Goal: Information Seeking & Learning: Learn about a topic

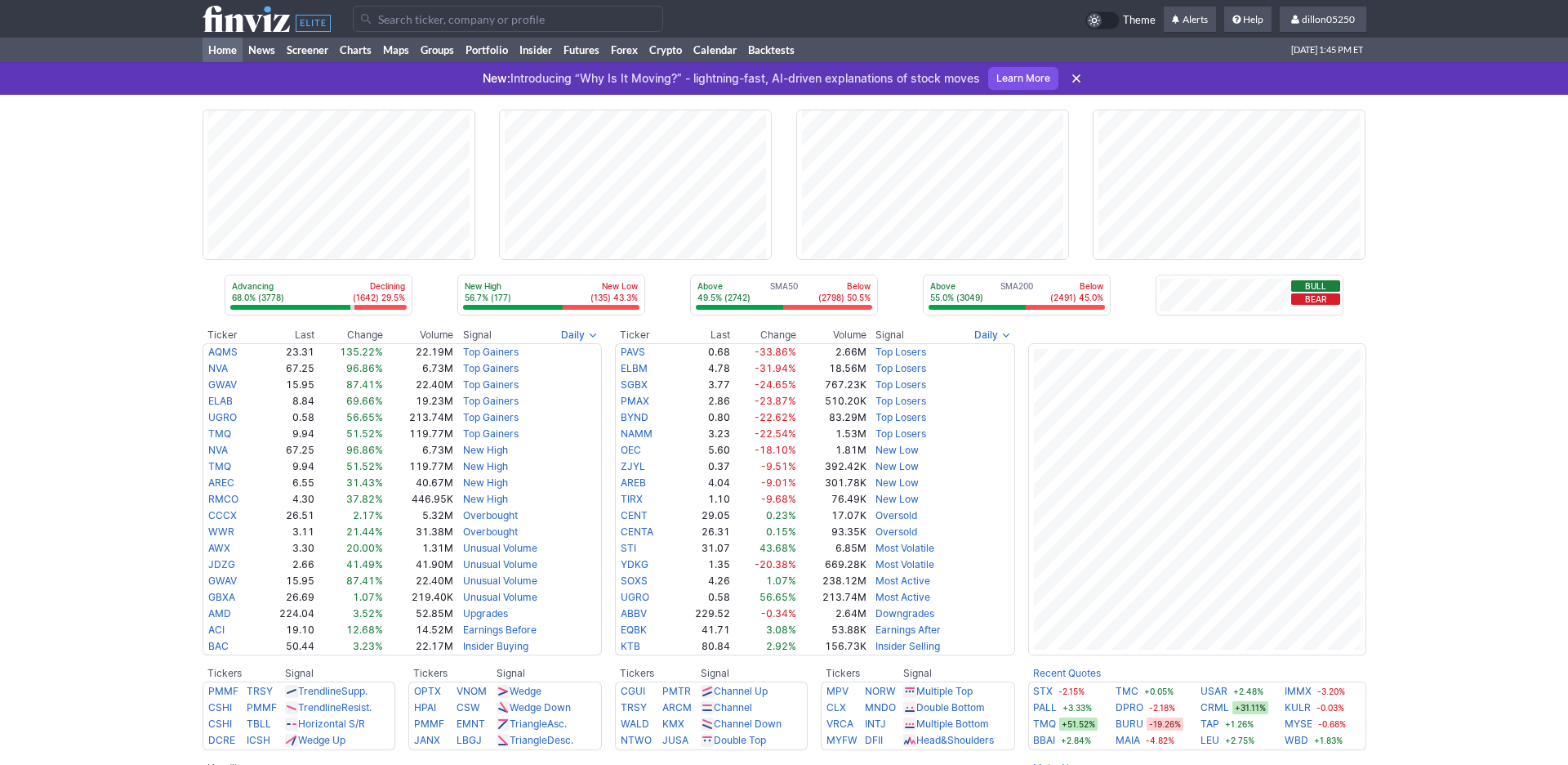
click at [414, 27] on input "Search" at bounding box center [508, 18] width 310 height 26
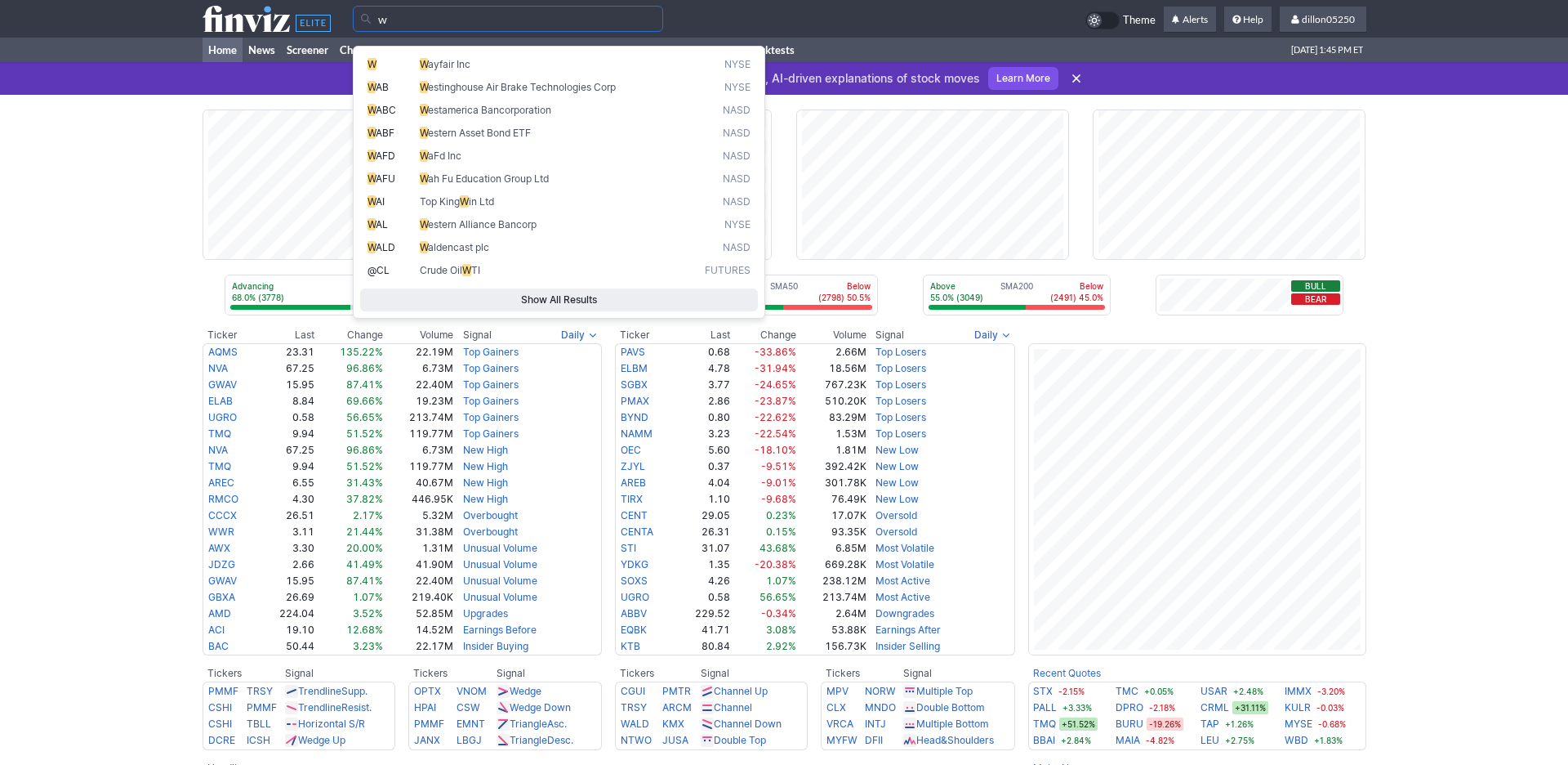
click at [404, 67] on span "W" at bounding box center [394, 65] width 52 height 13
type input "W"
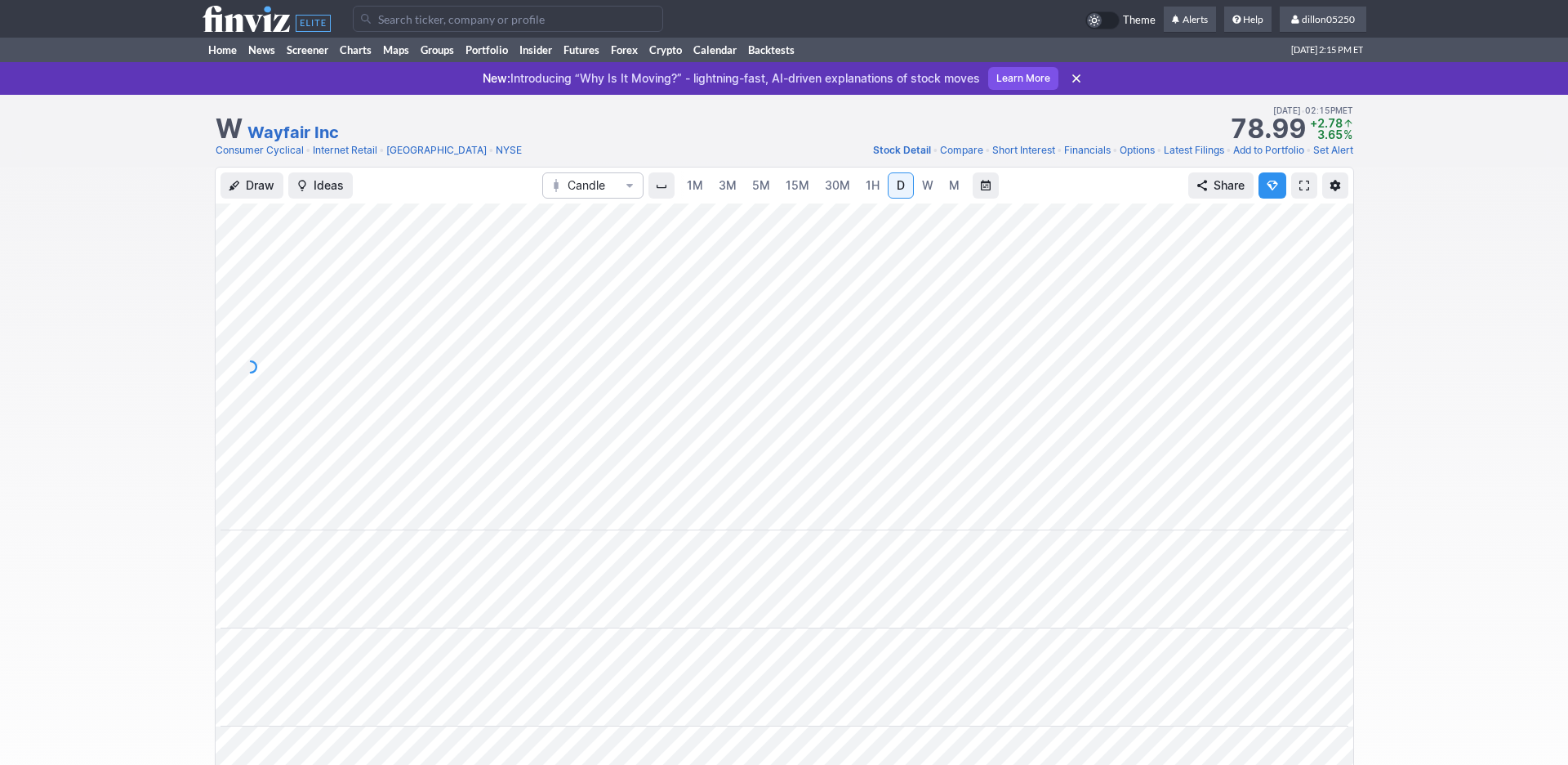
click at [1299, 192] on span at bounding box center [1304, 185] width 10 height 13
click at [221, 62] on link "Home" at bounding box center [222, 49] width 40 height 24
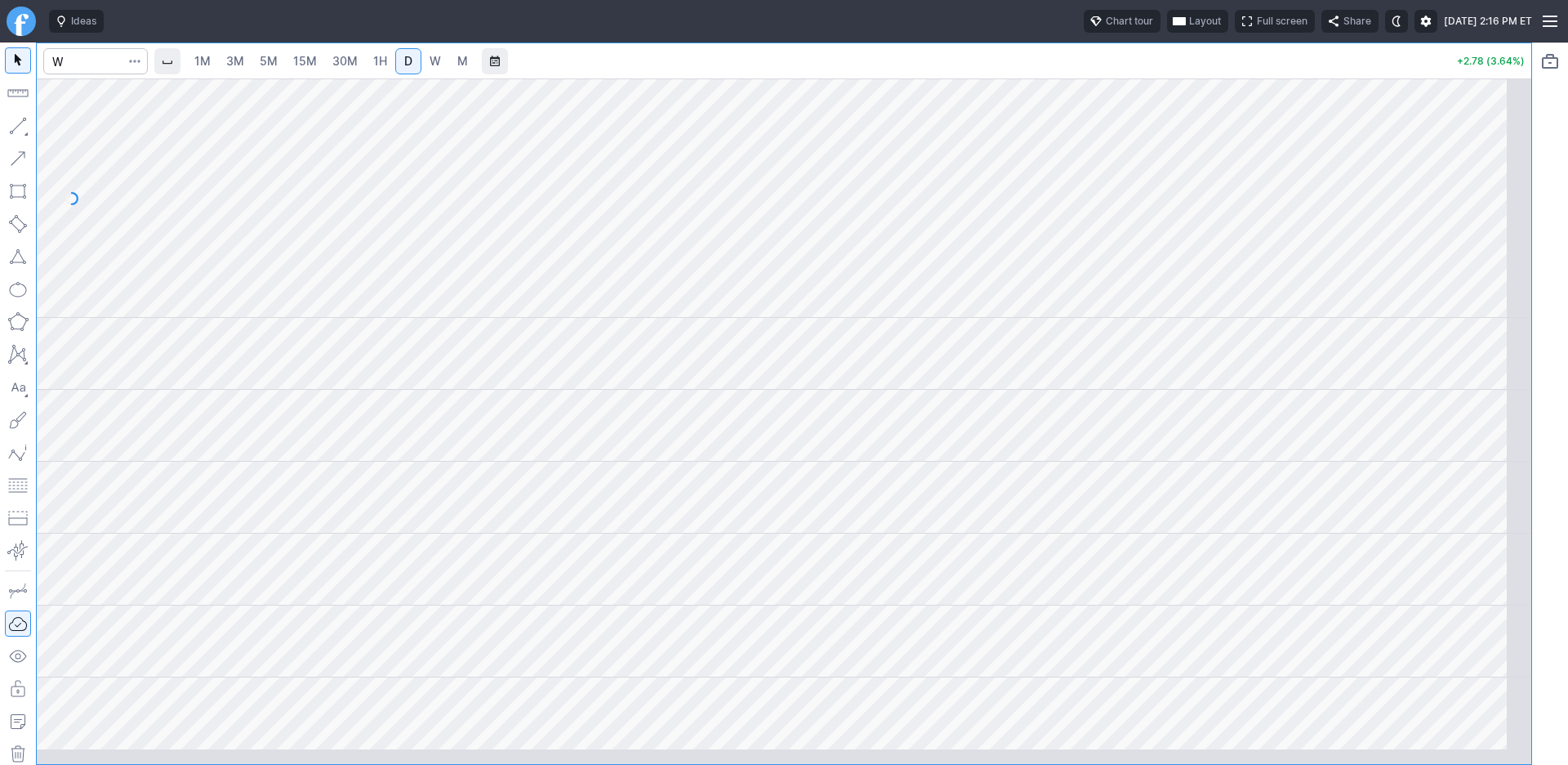
click at [1190, 30] on span "Layout" at bounding box center [1205, 22] width 31 height 16
click at [1058, 71] on button "Layout" at bounding box center [1046, 63] width 22 height 22
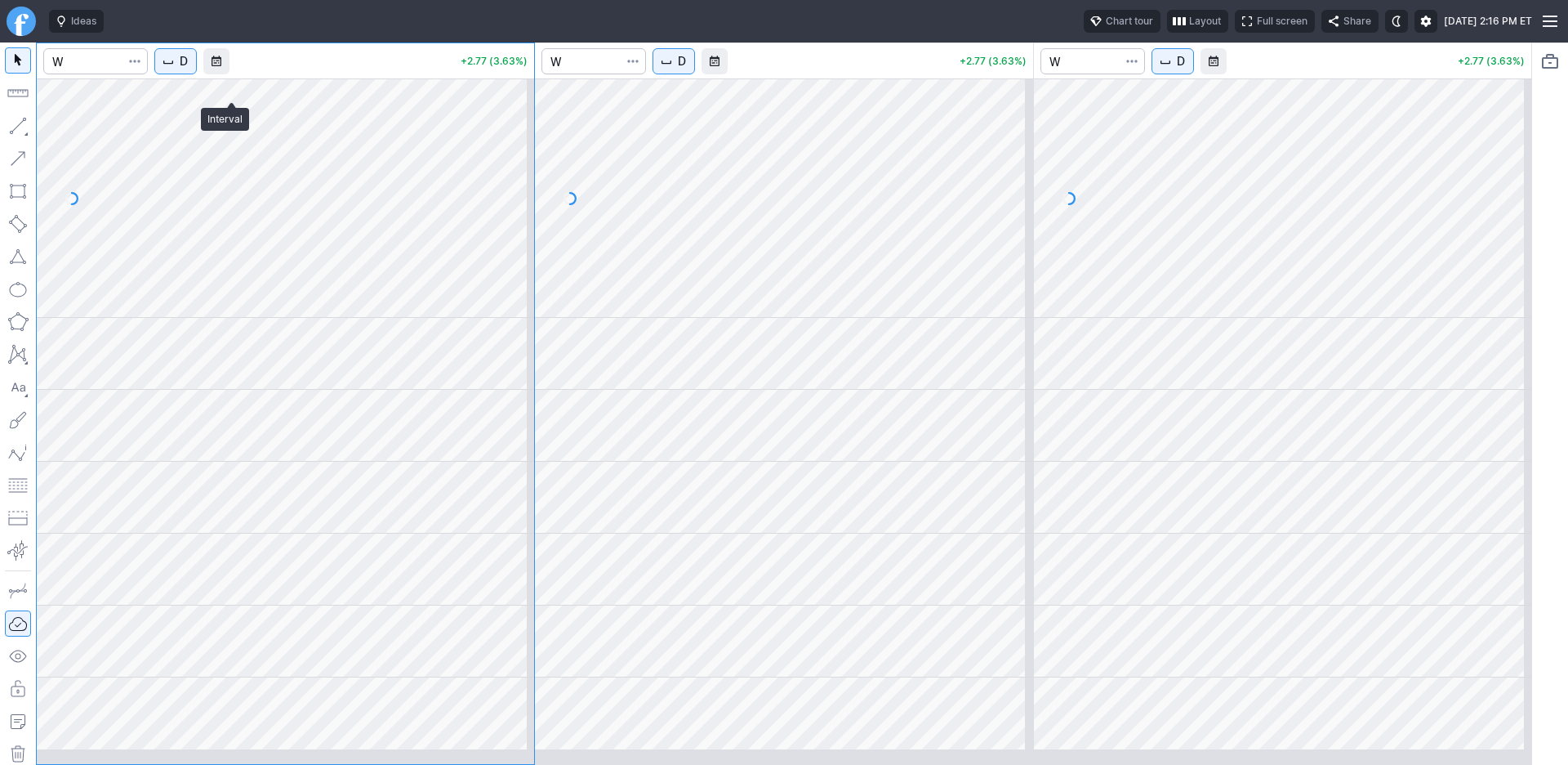
click at [197, 75] on button "D" at bounding box center [175, 61] width 42 height 26
click at [235, 120] on span "1 Minute" at bounding box center [244, 120] width 52 height 16
click at [687, 69] on span "D" at bounding box center [681, 61] width 8 height 16
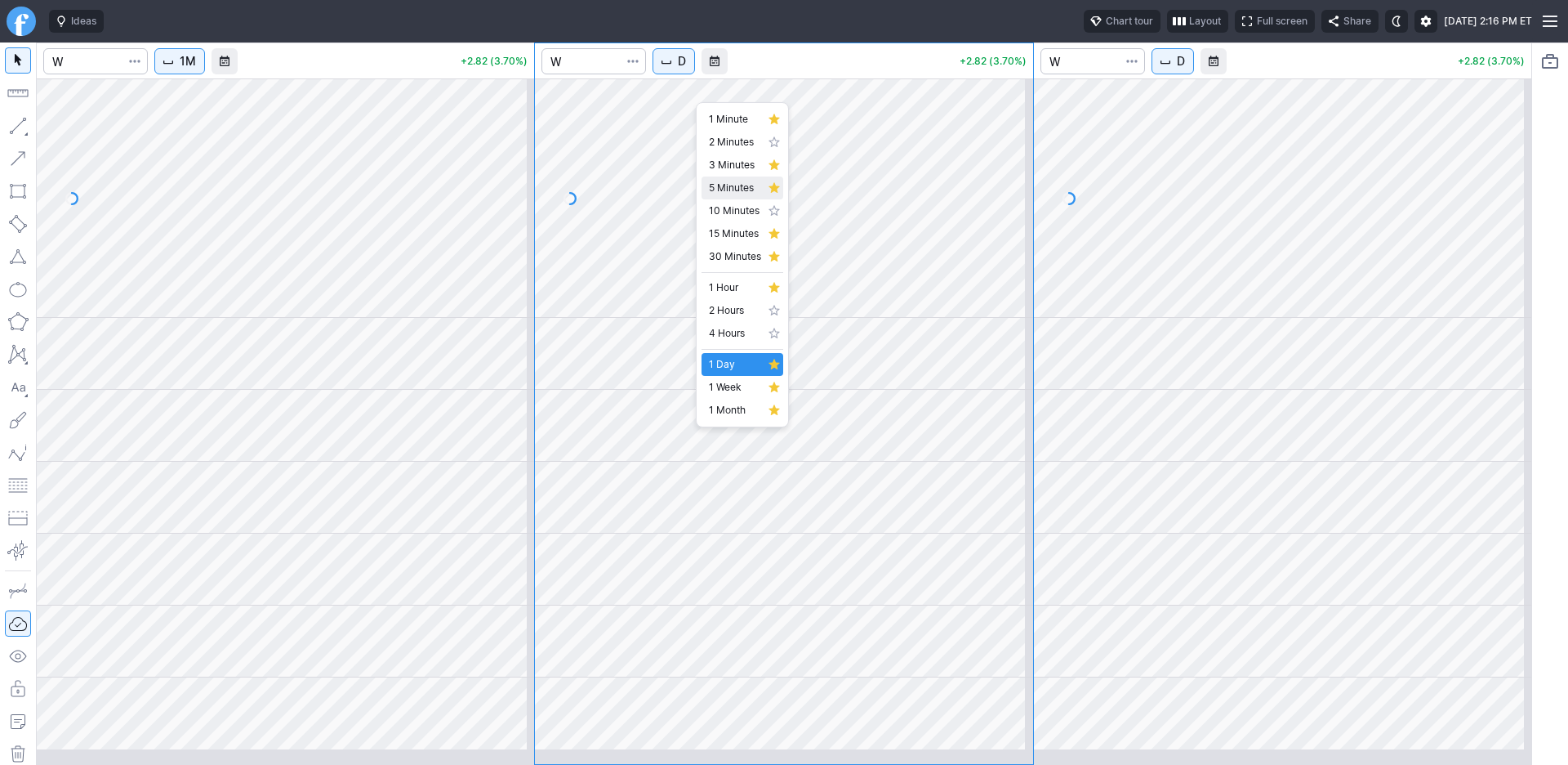
click at [748, 196] on span "5 Minutes" at bounding box center [735, 188] width 52 height 16
